Goal: Check status

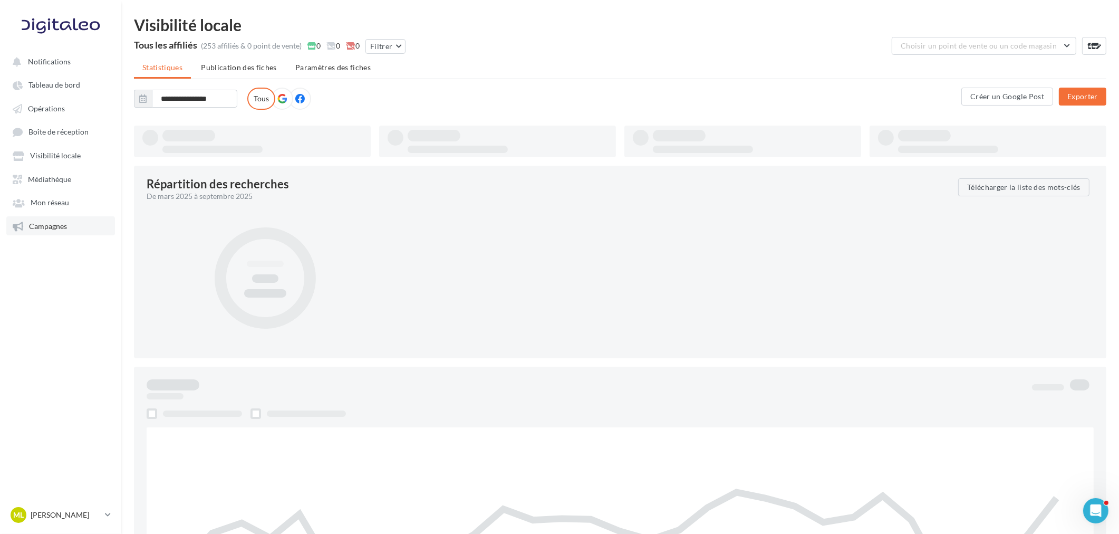
click at [54, 225] on span "Campagnes" at bounding box center [48, 226] width 38 height 9
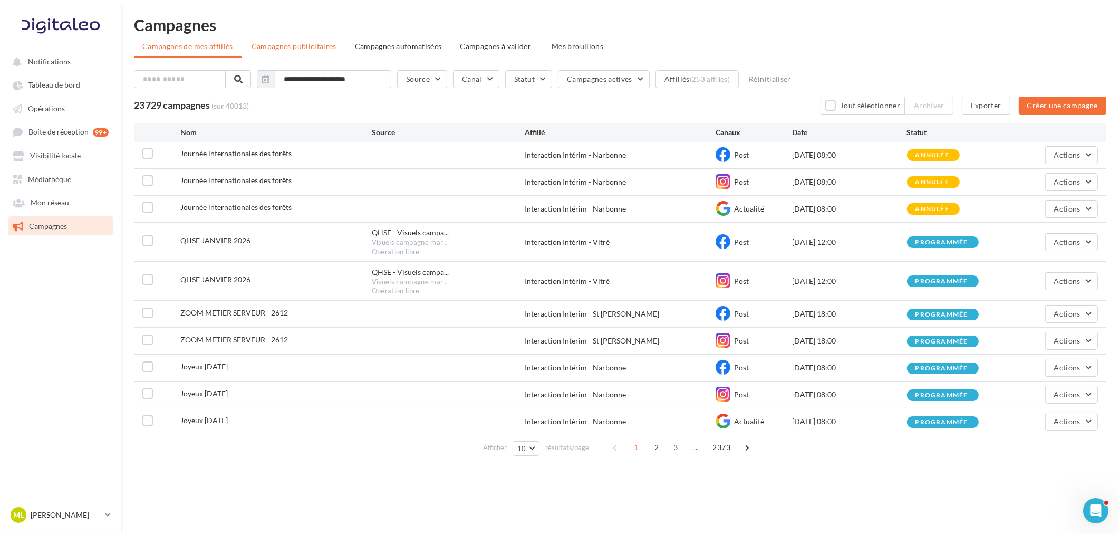
click at [283, 48] on span "Campagnes publicitaires" at bounding box center [294, 46] width 85 height 9
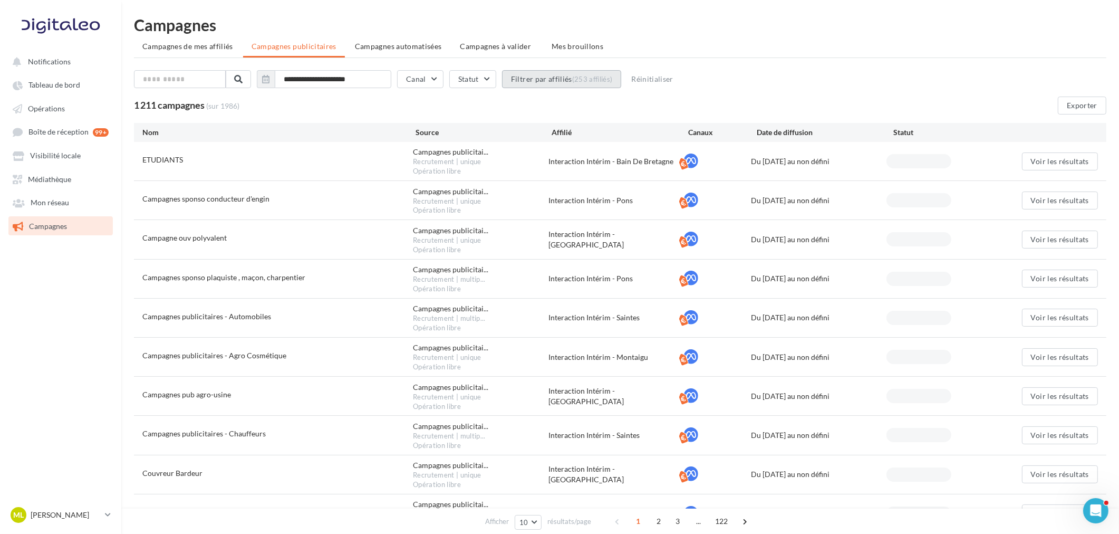
click at [577, 83] on button "Filtrer par affiliés (253 affiliés)" at bounding box center [562, 79] width 120 height 18
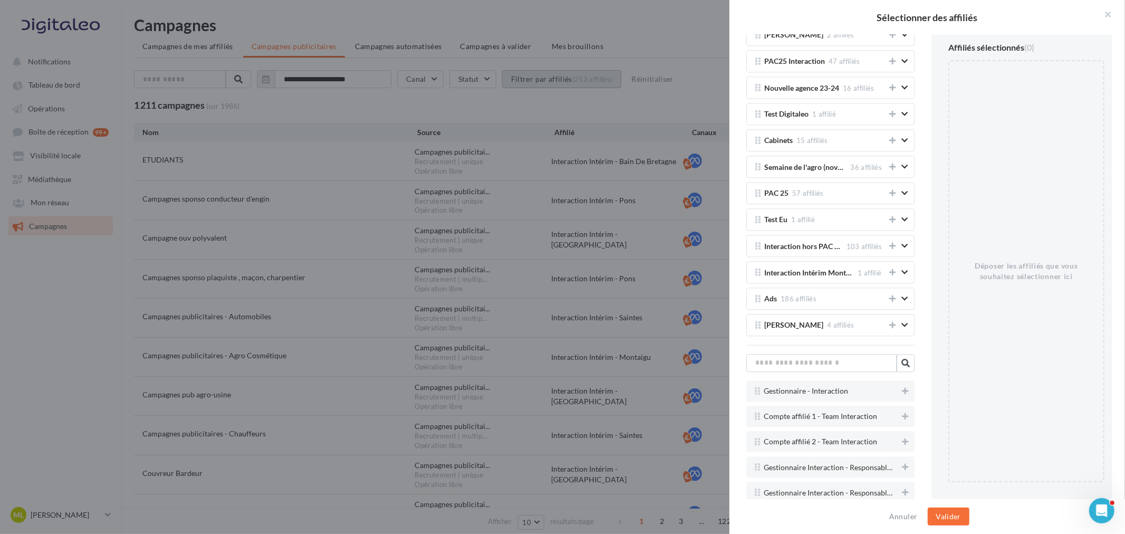
scroll to position [2344, 0]
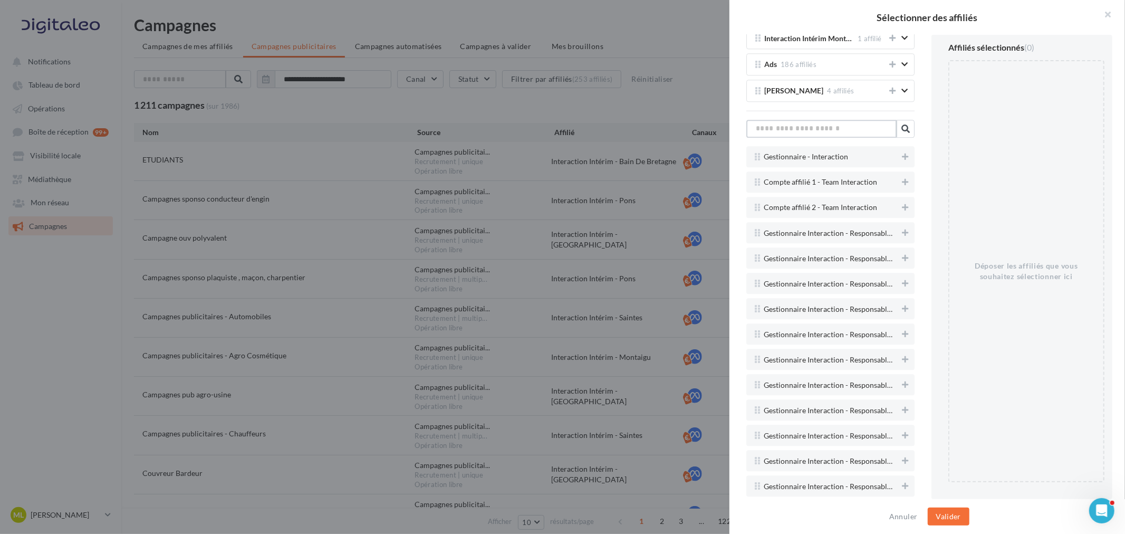
click at [829, 136] on input "text" at bounding box center [821, 129] width 150 height 18
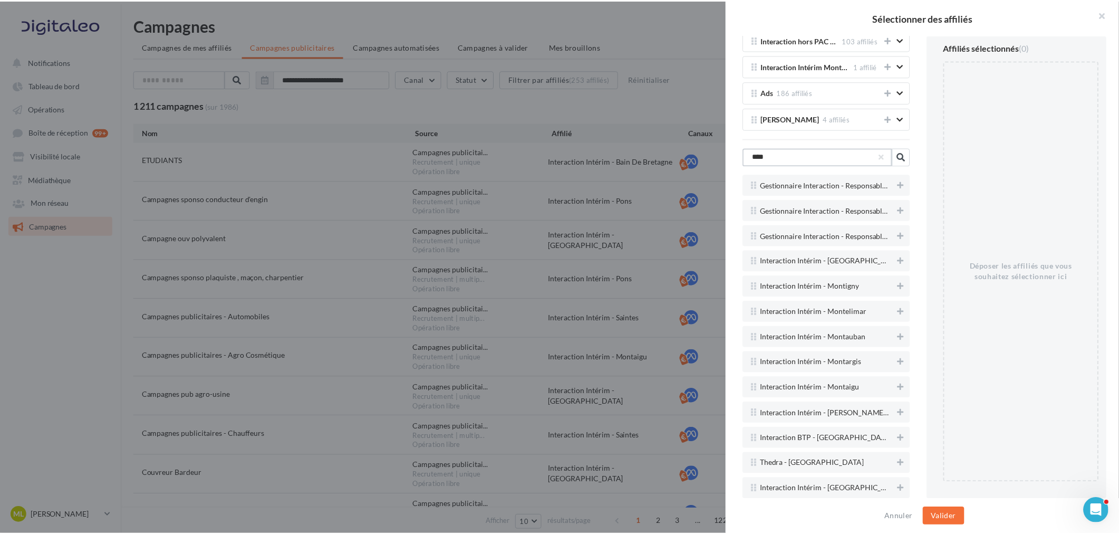
scroll to position [2273, 0]
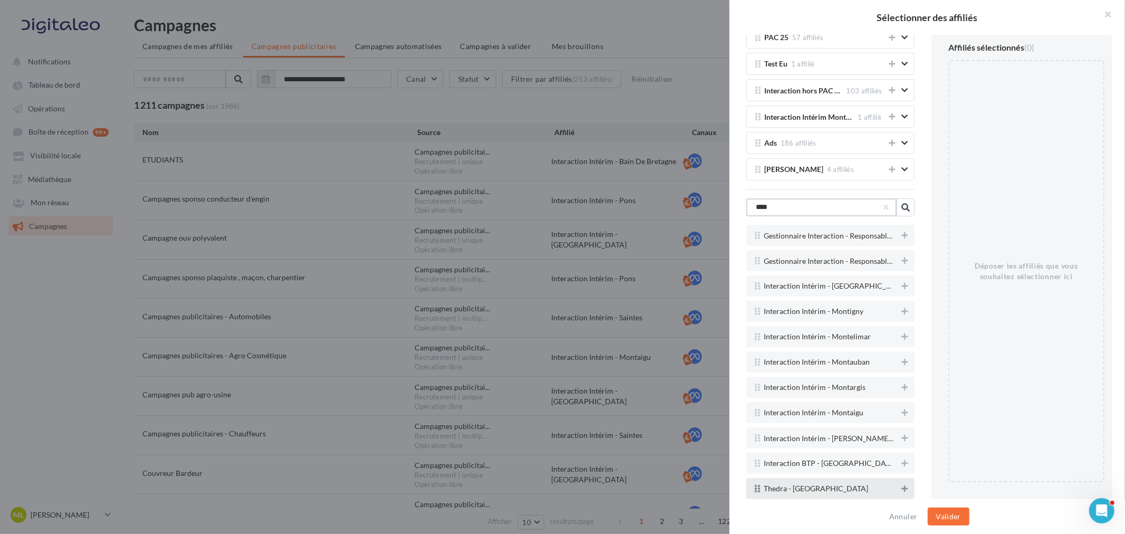
type input "****"
click at [902, 486] on icon at bounding box center [905, 488] width 6 height 7
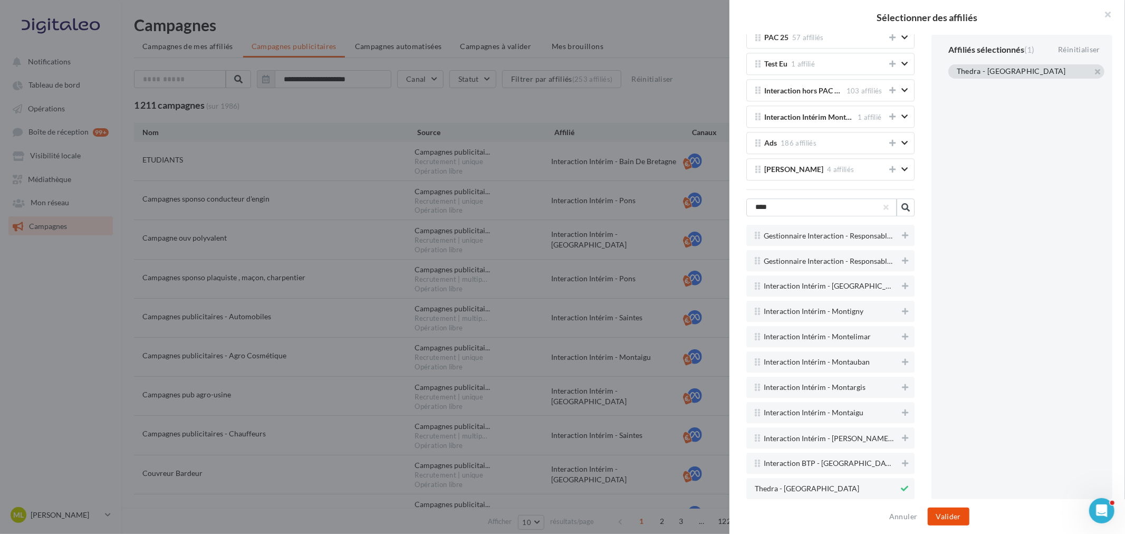
click at [950, 512] on button "Valider" at bounding box center [949, 516] width 42 height 18
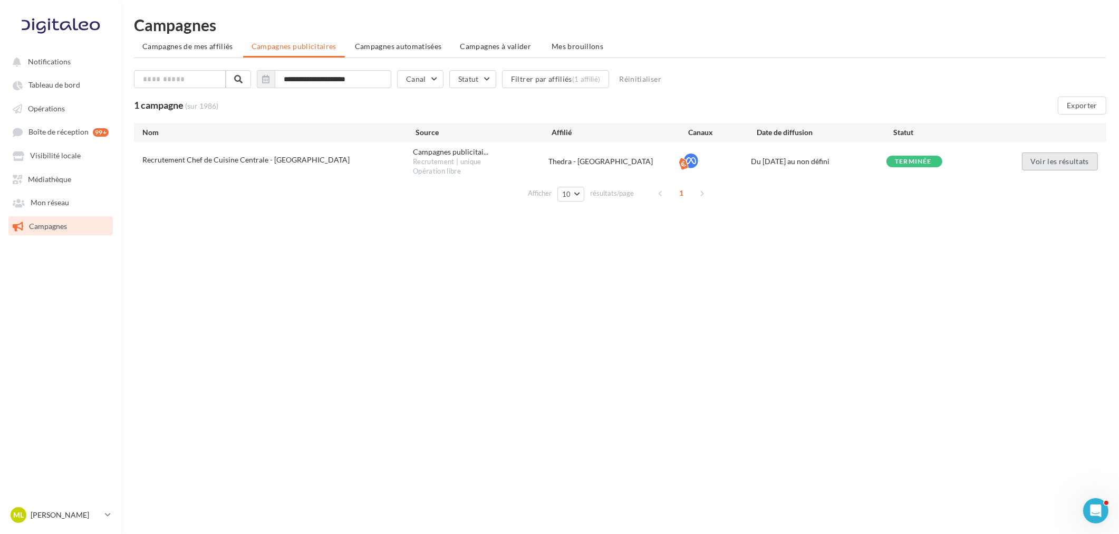
click at [1067, 155] on button "Voir les résultats" at bounding box center [1060, 161] width 76 height 18
